Goal: Task Accomplishment & Management: Use online tool/utility

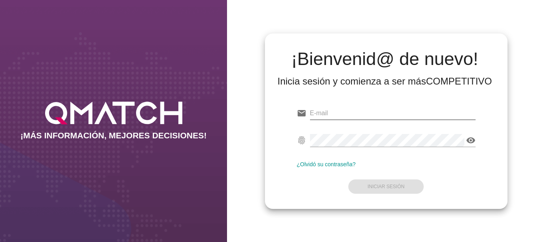
click at [317, 113] on input "email" at bounding box center [393, 113] width 166 height 13
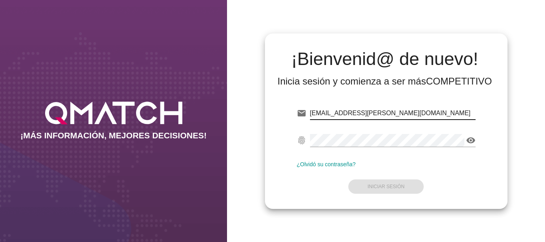
type input "[EMAIL_ADDRESS][PERSON_NAME][DOMAIN_NAME]"
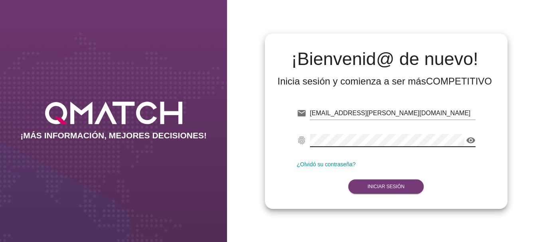
click at [395, 189] on strong "Iniciar Sesión" at bounding box center [385, 187] width 37 height 6
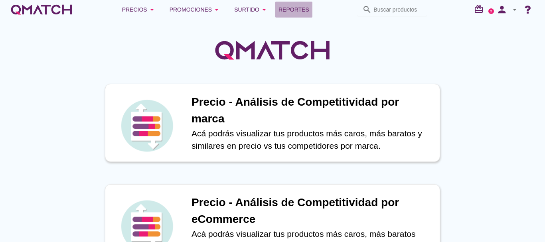
click at [292, 10] on span "Reportes" at bounding box center [293, 10] width 31 height 10
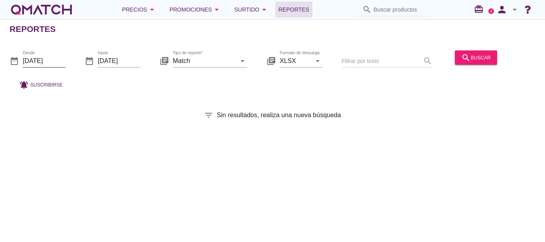
click at [45, 60] on input "[DATE]" at bounding box center [44, 60] width 43 height 13
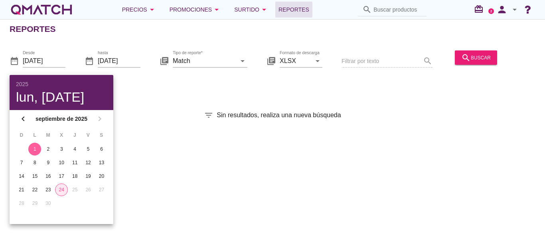
click at [62, 189] on div "24" at bounding box center [61, 189] width 12 height 7
type input "[DATE]"
click at [472, 58] on div "search buscar" at bounding box center [476, 58] width 30 height 10
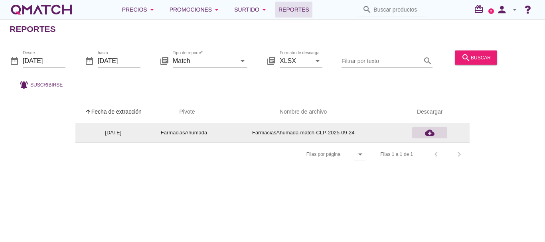
click at [430, 133] on icon "cloud_download" at bounding box center [430, 133] width 10 height 10
